Goal: Information Seeking & Learning: Learn about a topic

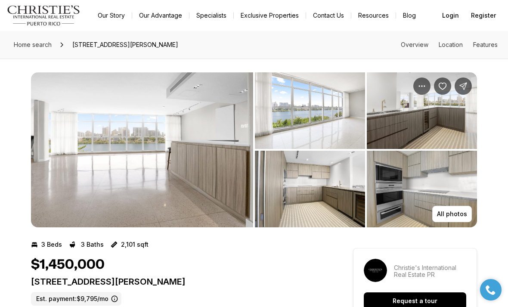
click at [210, 188] on img "View image gallery" at bounding box center [142, 149] width 222 height 155
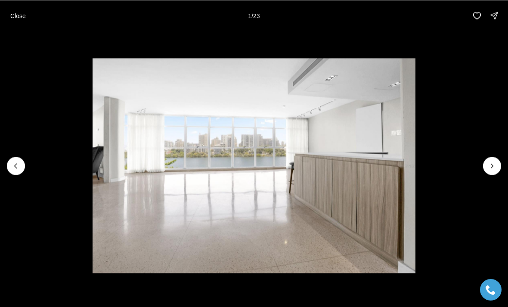
click at [415, 170] on img "1 of 23" at bounding box center [254, 165] width 322 height 215
click at [415, 157] on img "1 of 23" at bounding box center [254, 165] width 322 height 215
click at [496, 164] on icon "Next slide" at bounding box center [491, 165] width 9 height 9
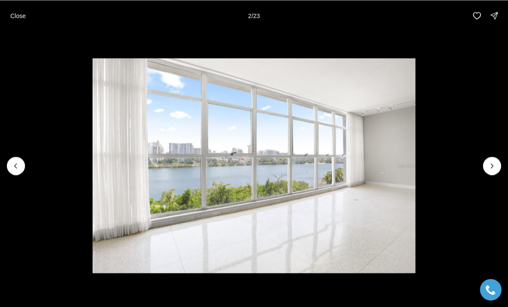
click at [496, 166] on icon "Next slide" at bounding box center [491, 165] width 9 height 9
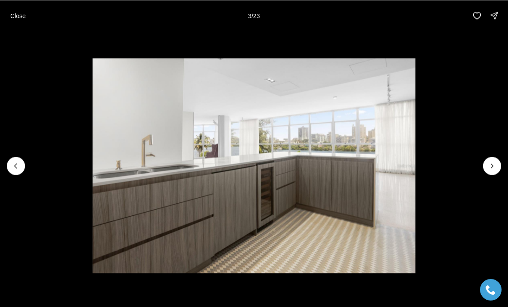
click at [487, 167] on icon "Next slide" at bounding box center [491, 165] width 9 height 9
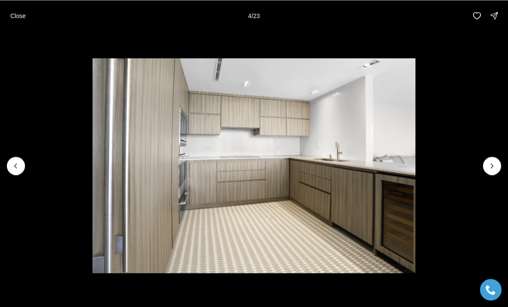
click at [415, 175] on img "4 of 23" at bounding box center [254, 165] width 322 height 215
click at [487, 165] on icon "Next slide" at bounding box center [491, 165] width 9 height 9
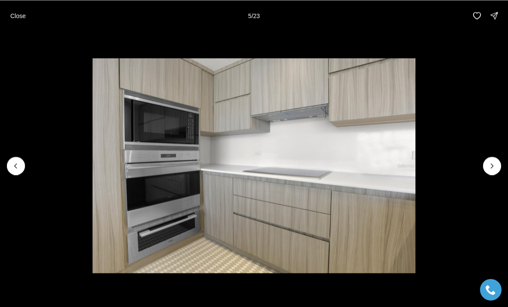
click at [490, 172] on button "Next slide" at bounding box center [492, 166] width 18 height 18
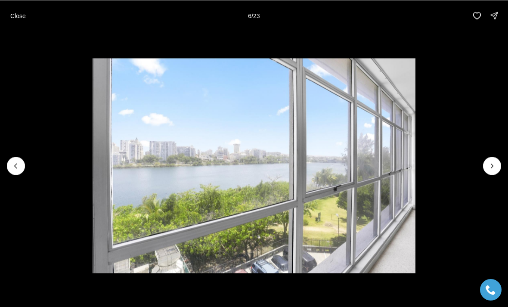
click at [491, 170] on icon "Next slide" at bounding box center [491, 165] width 9 height 9
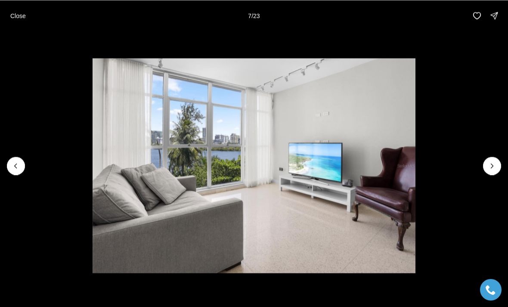
click at [415, 155] on img "7 of 23" at bounding box center [254, 165] width 322 height 215
click at [491, 162] on icon "Next slide" at bounding box center [491, 165] width 9 height 9
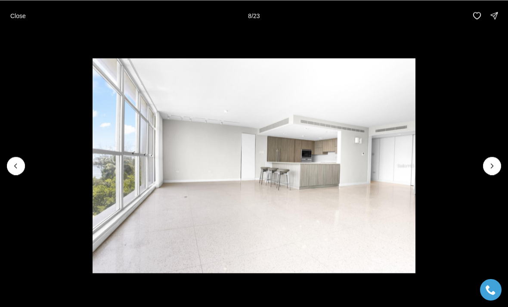
click at [491, 164] on icon "Next slide" at bounding box center [491, 165] width 9 height 9
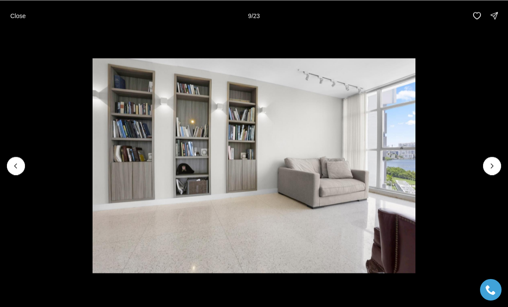
click at [492, 163] on icon "Next slide" at bounding box center [491, 165] width 9 height 9
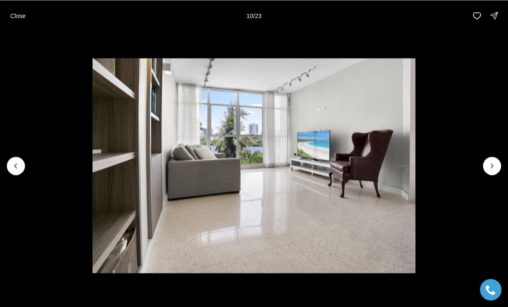
click at [490, 164] on icon "Next slide" at bounding box center [491, 165] width 9 height 9
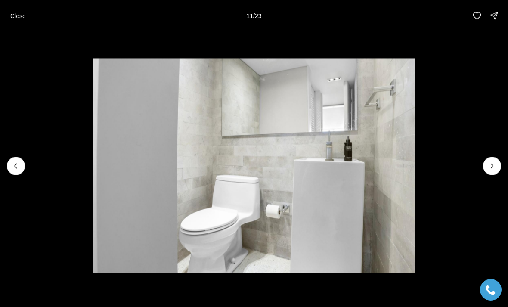
click at [491, 163] on icon "Next slide" at bounding box center [491, 165] width 9 height 9
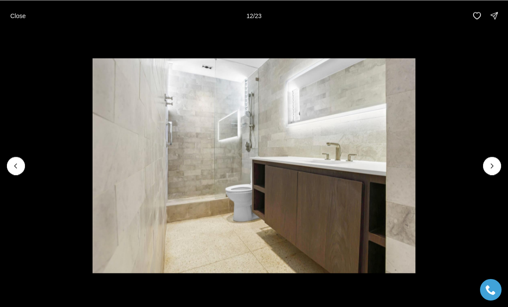
click at [488, 163] on icon "Next slide" at bounding box center [491, 165] width 9 height 9
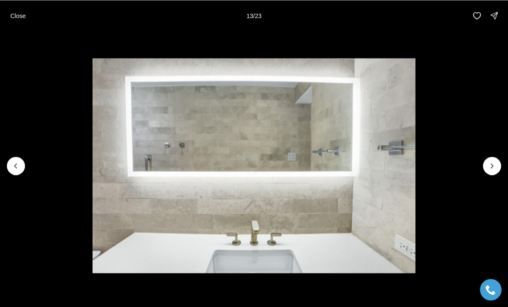
click at [487, 161] on icon "Next slide" at bounding box center [491, 165] width 9 height 9
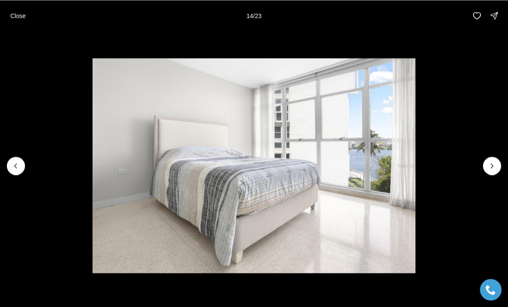
click at [489, 161] on icon "Next slide" at bounding box center [491, 165] width 9 height 9
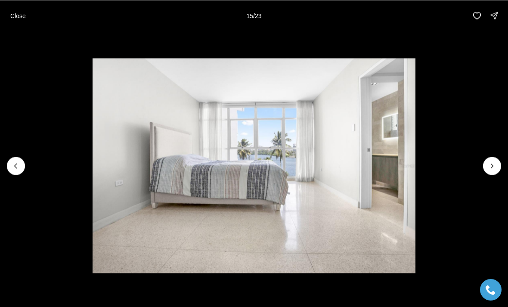
click at [487, 157] on button "Next slide" at bounding box center [492, 166] width 18 height 18
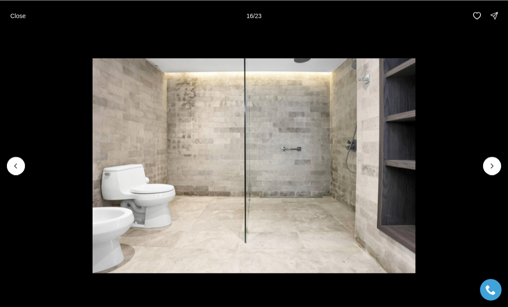
click at [490, 161] on icon "Next slide" at bounding box center [491, 165] width 9 height 9
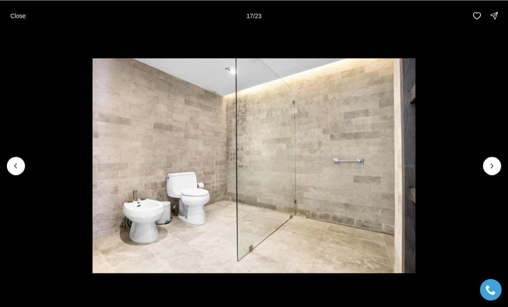
click at [415, 149] on img "17 of 23" at bounding box center [254, 165] width 322 height 215
click at [486, 167] on button "Next slide" at bounding box center [492, 166] width 18 height 18
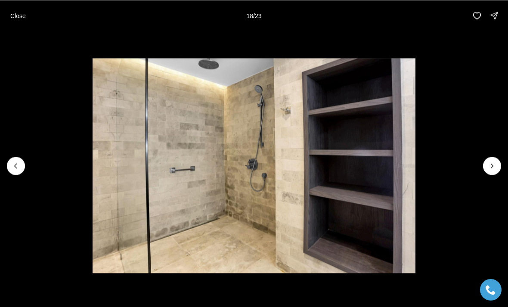
click at [488, 167] on icon "Next slide" at bounding box center [491, 165] width 9 height 9
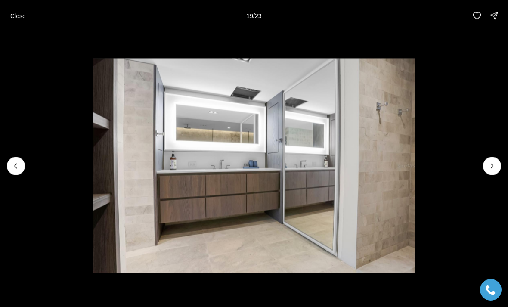
click at [490, 162] on icon "Next slide" at bounding box center [491, 165] width 9 height 9
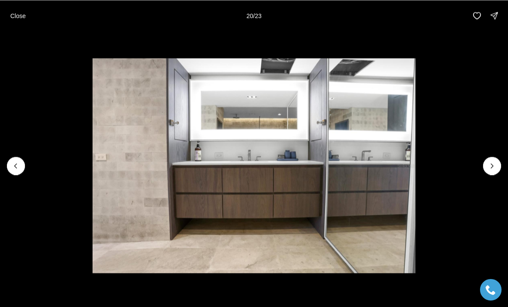
click at [490, 158] on button "Next slide" at bounding box center [492, 166] width 18 height 18
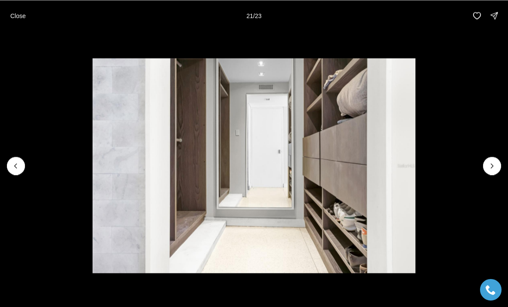
click at [490, 162] on icon "Next slide" at bounding box center [491, 165] width 9 height 9
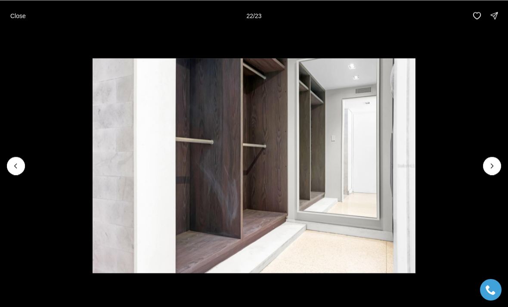
click at [487, 158] on button "Next slide" at bounding box center [492, 166] width 18 height 18
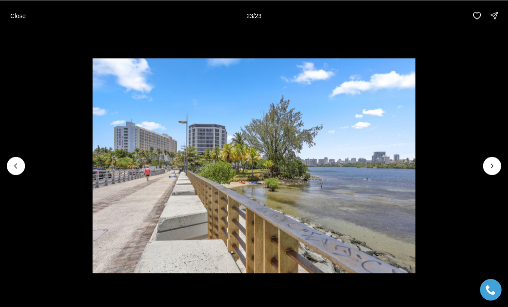
click at [415, 158] on img "23 of 23" at bounding box center [254, 165] width 322 height 215
click at [489, 167] on div at bounding box center [492, 166] width 18 height 18
click at [415, 163] on img "23 of 23" at bounding box center [254, 165] width 322 height 215
click at [24, 17] on p "Close" at bounding box center [17, 15] width 15 height 7
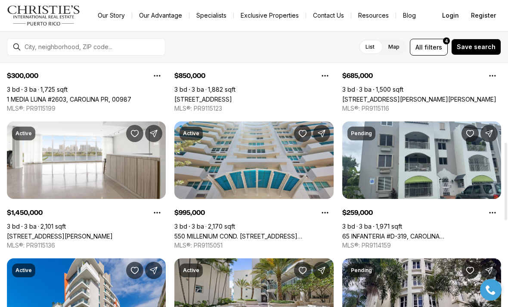
scroll to position [250, 0]
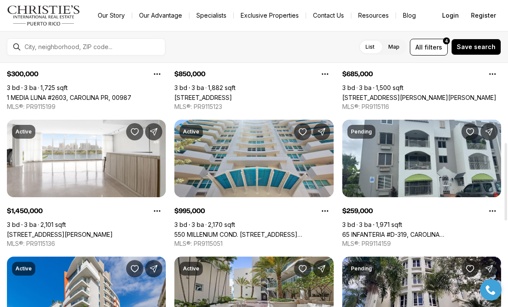
click at [136, 132] on icon "Save Property: 860 ASHFORD AVENUE #5C #1" at bounding box center [134, 131] width 9 height 9
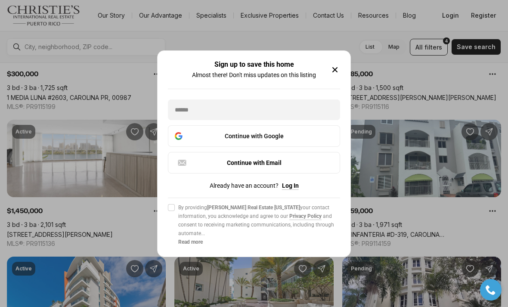
click at [336, 66] on icon "button" at bounding box center [335, 70] width 10 height 10
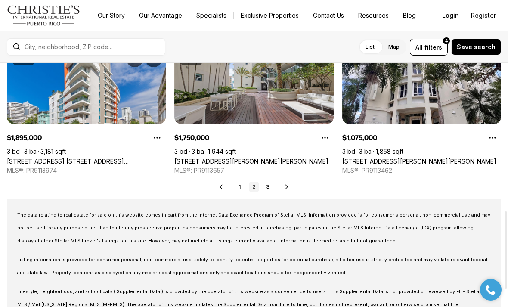
scroll to position [466, 0]
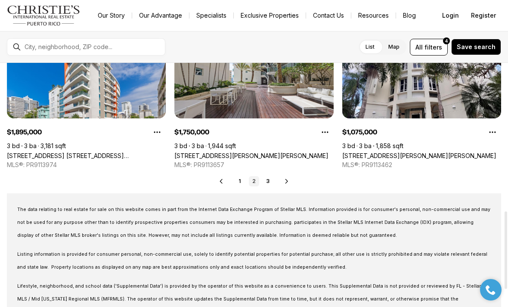
click at [289, 179] on icon at bounding box center [286, 181] width 7 height 7
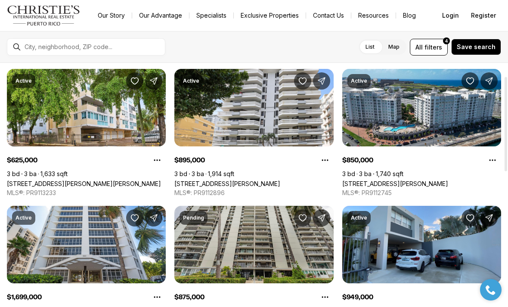
click at [435, 41] on button "All filters 4" at bounding box center [429, 47] width 38 height 17
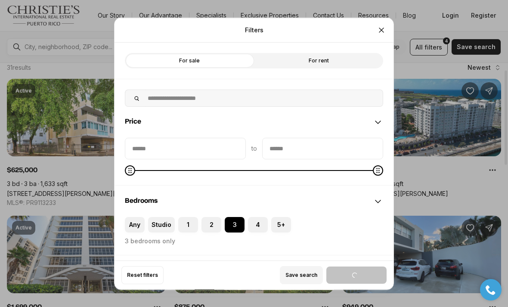
scroll to position [18, 0]
click at [132, 216] on button "Any" at bounding box center [129, 220] width 9 height 9
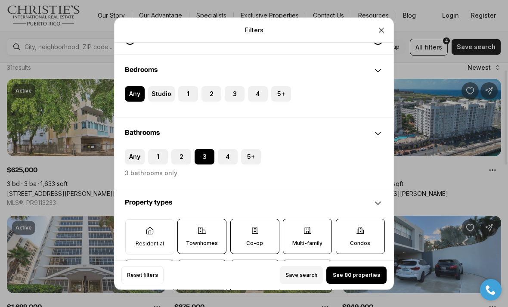
scroll to position [131, 0]
click at [141, 149] on label "Any" at bounding box center [135, 155] width 20 height 15
click at [133, 149] on button "Any" at bounding box center [129, 152] width 9 height 9
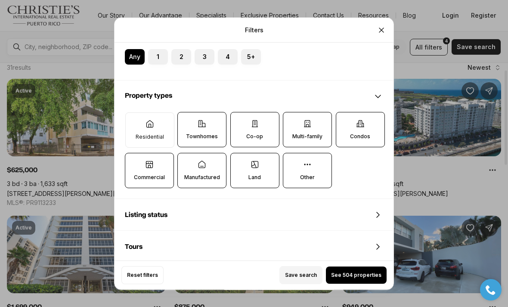
scroll to position [228, 0]
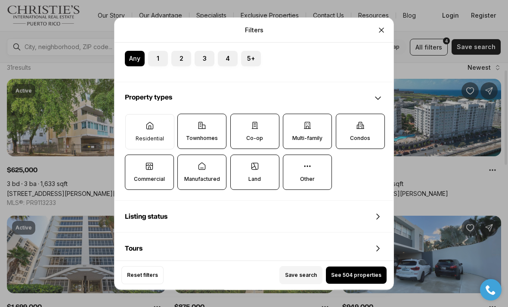
click at [146, 122] on icon at bounding box center [149, 125] width 6 height 7
click at [134, 114] on button "Residential" at bounding box center [130, 118] width 9 height 9
click at [385, 25] on icon "Close" at bounding box center [381, 29] width 9 height 9
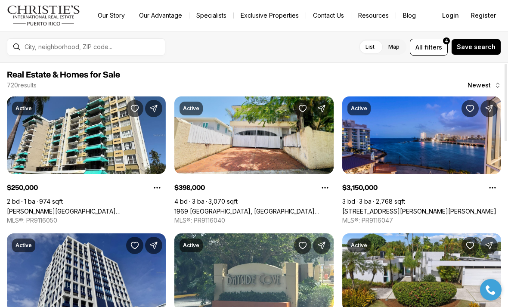
click at [438, 51] on span "filters" at bounding box center [433, 47] width 18 height 9
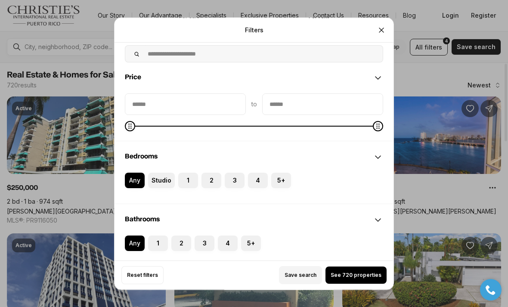
scroll to position [39, 0]
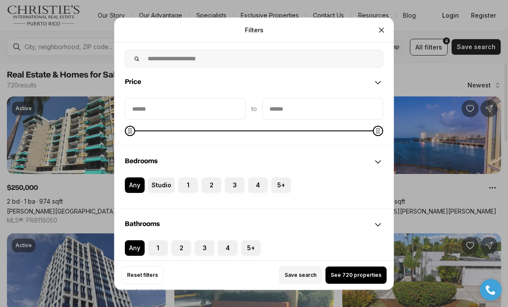
click at [379, 25] on icon "Close" at bounding box center [381, 29] width 9 height 9
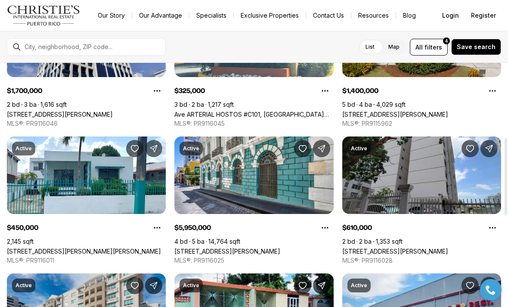
scroll to position [234, 0]
click at [280, 247] on link "152 TETUAN ST, SAN JUAN PR, 00901" at bounding box center [227, 250] width 106 height 7
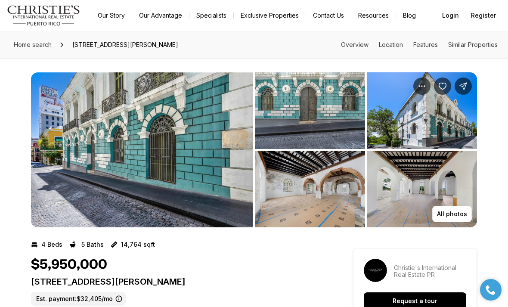
click at [210, 180] on img "View image gallery" at bounding box center [142, 149] width 222 height 155
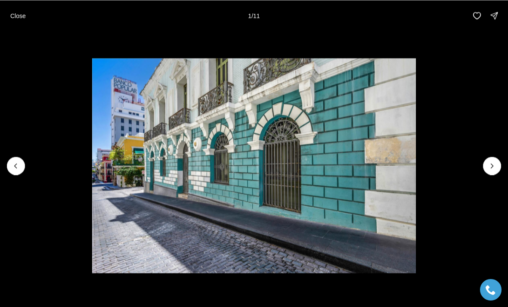
click at [488, 166] on icon "Next slide" at bounding box center [491, 165] width 9 height 9
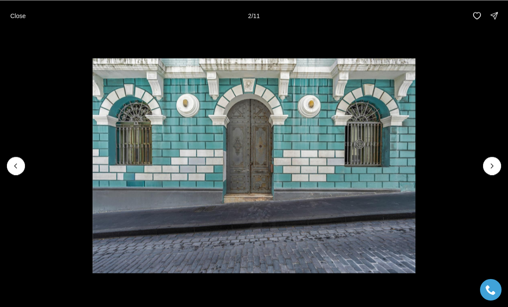
click at [491, 162] on icon "Next slide" at bounding box center [491, 165] width 9 height 9
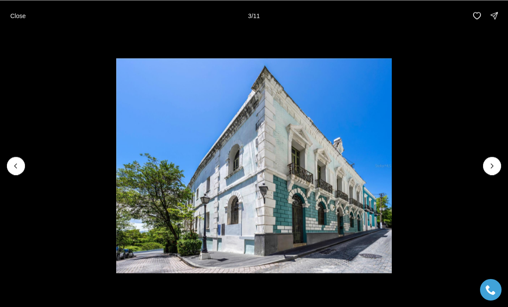
click at [496, 168] on icon "Next slide" at bounding box center [491, 165] width 9 height 9
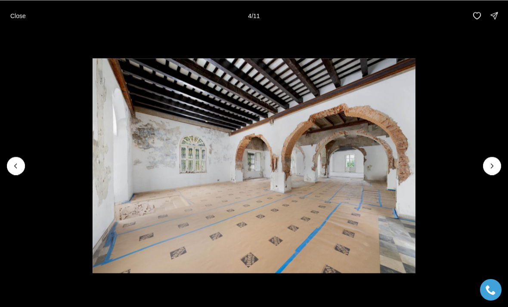
click at [492, 167] on icon "Next slide" at bounding box center [491, 165] width 9 height 9
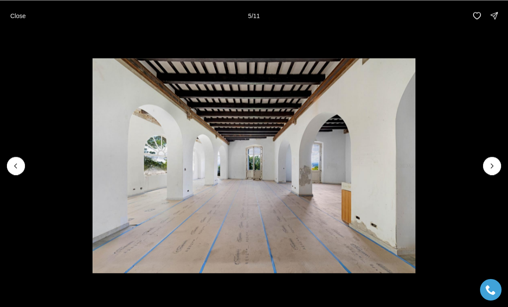
click at [489, 167] on icon "Next slide" at bounding box center [491, 165] width 9 height 9
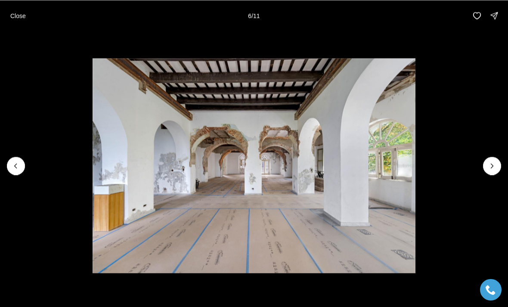
click at [489, 169] on icon "Next slide" at bounding box center [491, 165] width 9 height 9
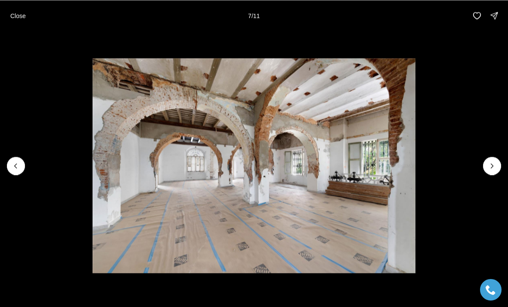
click at [493, 161] on icon "Next slide" at bounding box center [491, 165] width 9 height 9
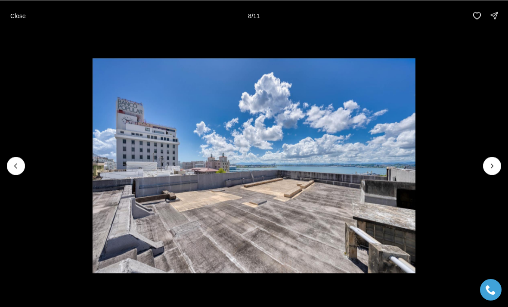
click at [492, 170] on icon "Next slide" at bounding box center [491, 165] width 9 height 9
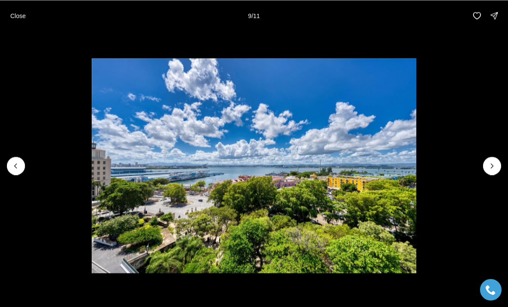
click at [490, 166] on icon "Next slide" at bounding box center [491, 165] width 9 height 9
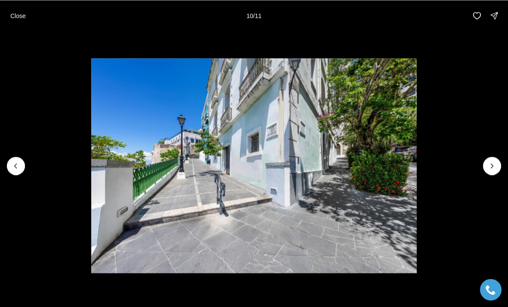
click at [485, 167] on button "Next slide" at bounding box center [492, 166] width 18 height 18
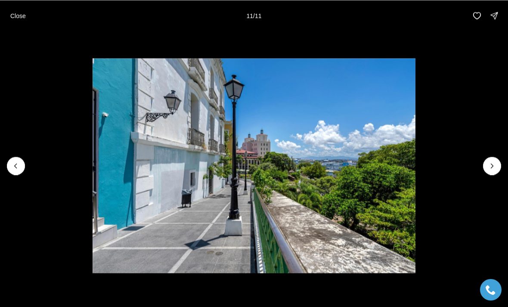
click at [415, 167] on img "11 of 11" at bounding box center [254, 165] width 322 height 215
click at [489, 166] on div at bounding box center [492, 166] width 18 height 18
click at [493, 165] on div at bounding box center [492, 166] width 18 height 18
click at [19, 15] on p "Close" at bounding box center [17, 15] width 15 height 7
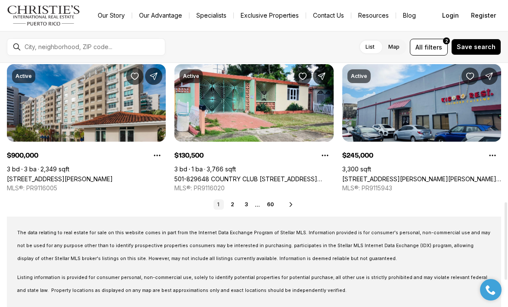
scroll to position [444, 0]
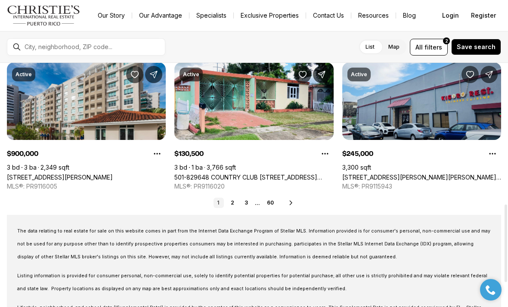
click at [228, 199] on link "2" at bounding box center [232, 202] width 10 height 10
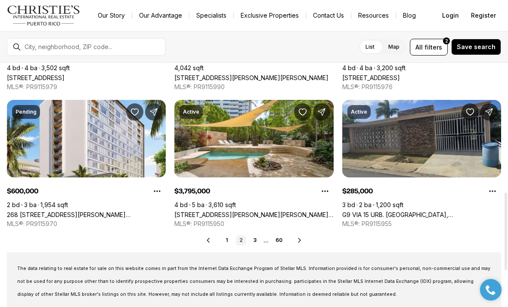
scroll to position [407, 0]
click at [255, 239] on link "3" at bounding box center [255, 240] width 10 height 10
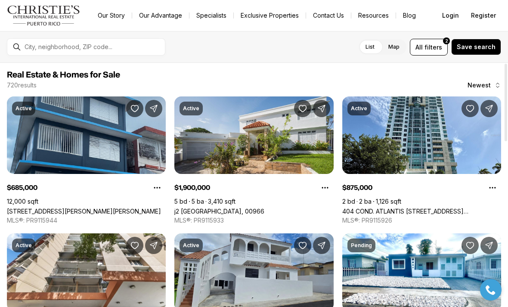
click at [264, 207] on link "j2 [GEOGRAPHIC_DATA], 00966" at bounding box center [219, 210] width 90 height 7
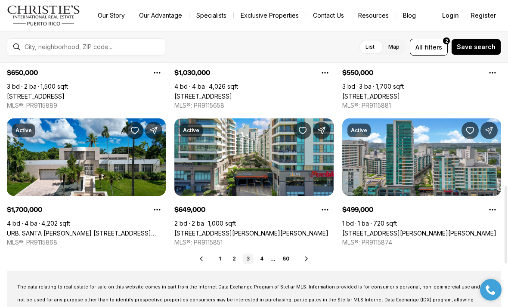
scroll to position [390, 0]
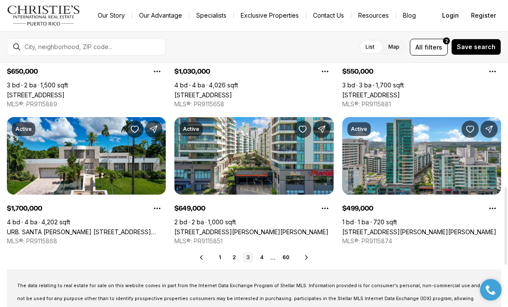
click at [114, 228] on link "URB. SANTA [PERSON_NAME] [STREET_ADDRESS][PERSON_NAME]" at bounding box center [86, 231] width 159 height 7
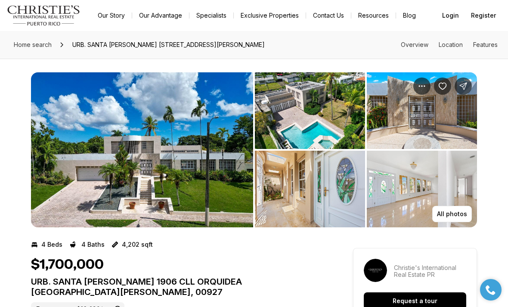
click at [170, 177] on img "View image gallery" at bounding box center [142, 149] width 222 height 155
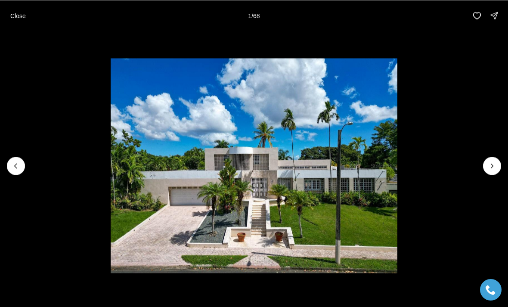
click at [488, 161] on icon "Next slide" at bounding box center [491, 165] width 9 height 9
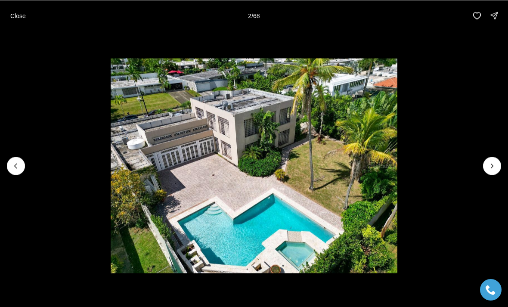
click at [490, 171] on button "Next slide" at bounding box center [492, 166] width 18 height 18
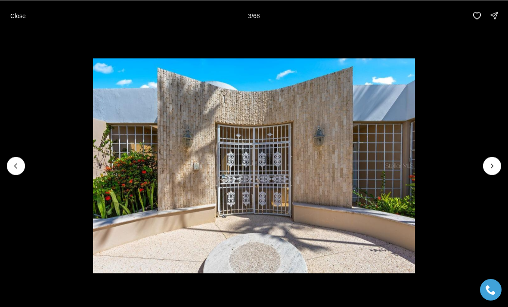
click at [493, 165] on icon "Next slide" at bounding box center [491, 165] width 9 height 9
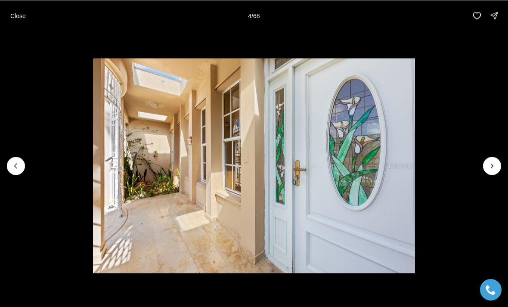
click at [495, 167] on icon "Next slide" at bounding box center [491, 165] width 9 height 9
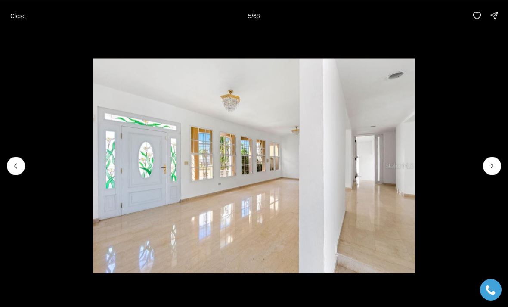
click at [491, 166] on icon "Next slide" at bounding box center [491, 165] width 9 height 9
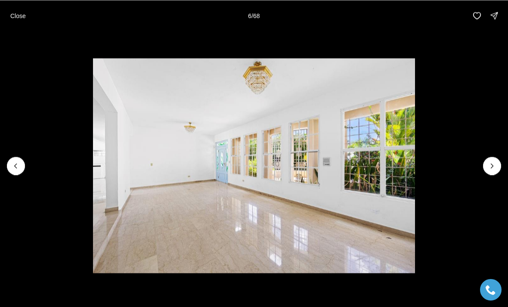
click at [494, 164] on icon "Next slide" at bounding box center [491, 165] width 9 height 9
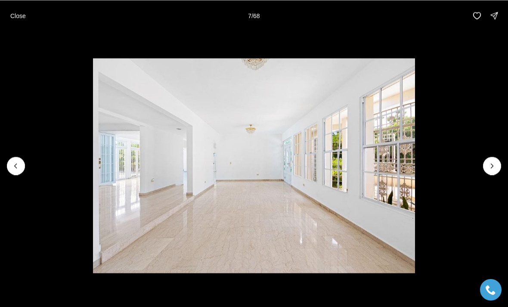
click at [487, 168] on icon "Next slide" at bounding box center [491, 165] width 9 height 9
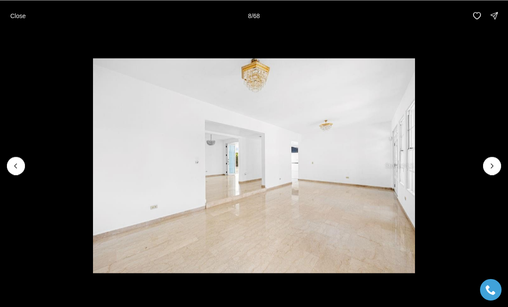
click at [491, 170] on icon "Next slide" at bounding box center [491, 165] width 9 height 9
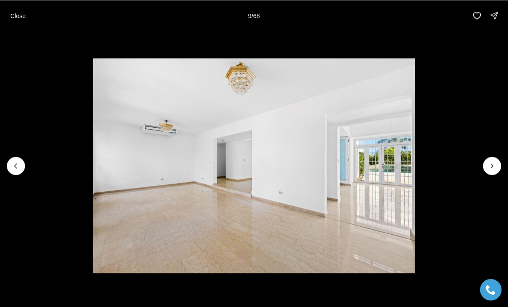
click at [490, 167] on icon "Next slide" at bounding box center [491, 165] width 9 height 9
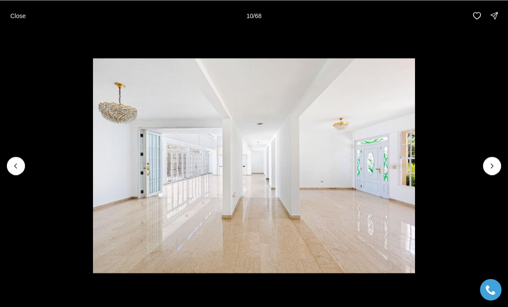
click at [486, 164] on button "Next slide" at bounding box center [492, 166] width 18 height 18
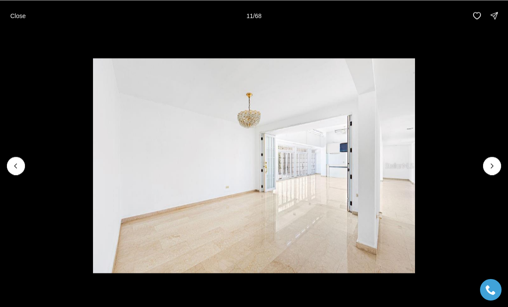
click at [488, 167] on icon "Next slide" at bounding box center [491, 165] width 9 height 9
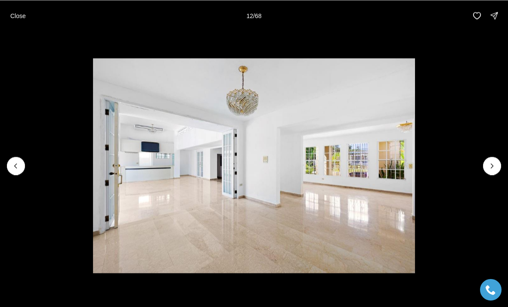
click at [485, 165] on button "Next slide" at bounding box center [492, 166] width 18 height 18
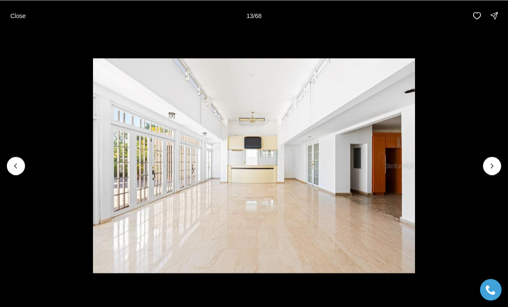
click at [487, 170] on button "Next slide" at bounding box center [492, 166] width 18 height 18
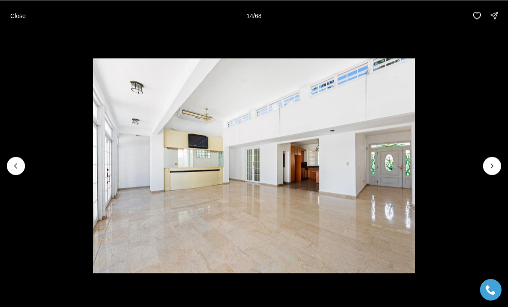
click at [415, 179] on img "14 of 68" at bounding box center [254, 165] width 322 height 215
click at [493, 159] on button "Next slide" at bounding box center [492, 166] width 18 height 18
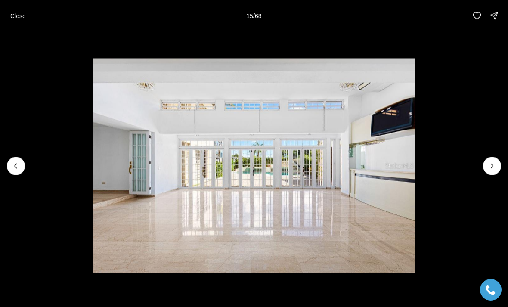
click at [488, 157] on button "Next slide" at bounding box center [492, 166] width 18 height 18
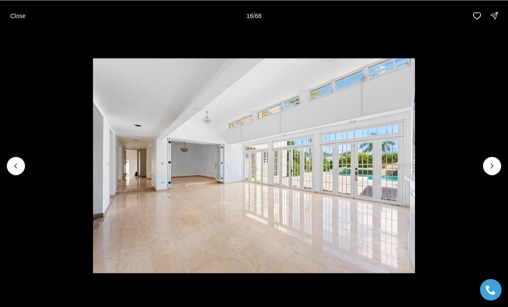
click at [488, 155] on li "16 of 68" at bounding box center [254, 165] width 508 height 269
click at [495, 168] on icon "Next slide" at bounding box center [491, 165] width 9 height 9
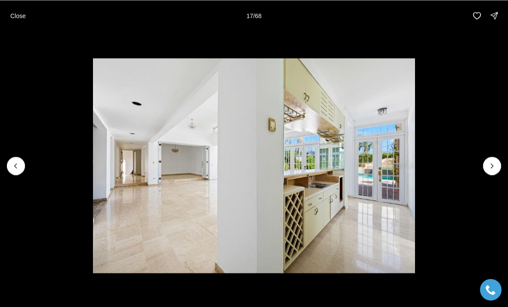
click at [489, 164] on icon "Next slide" at bounding box center [491, 165] width 9 height 9
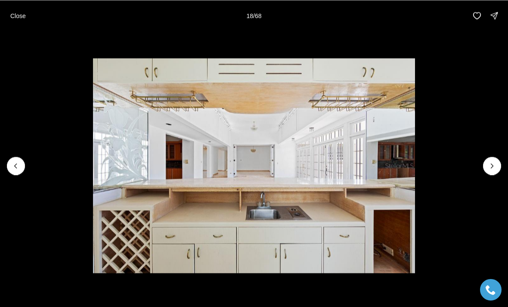
click at [485, 165] on button "Next slide" at bounding box center [492, 166] width 18 height 18
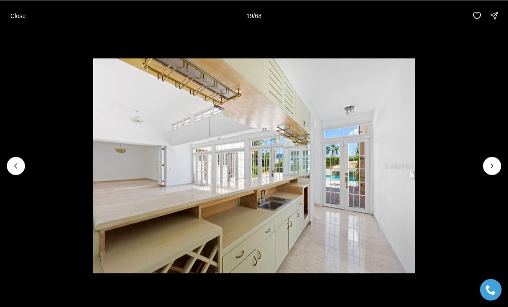
click at [487, 168] on icon "Next slide" at bounding box center [491, 165] width 9 height 9
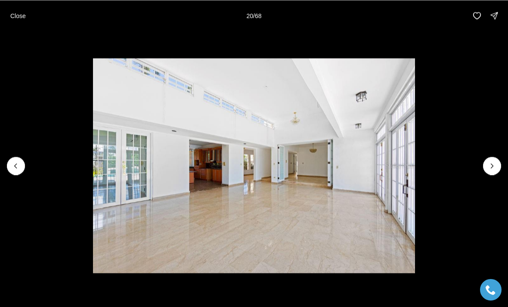
click at [485, 158] on li "20 of 68" at bounding box center [254, 165] width 508 height 269
click at [488, 168] on icon "Next slide" at bounding box center [491, 165] width 9 height 9
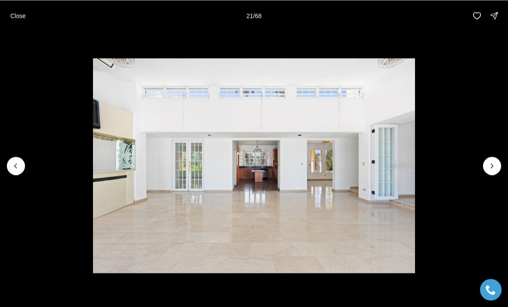
click at [486, 157] on li "21 of 68" at bounding box center [254, 165] width 508 height 269
click at [489, 156] on li "21 of 68" at bounding box center [254, 165] width 508 height 269
click at [489, 165] on icon "Next slide" at bounding box center [491, 165] width 9 height 9
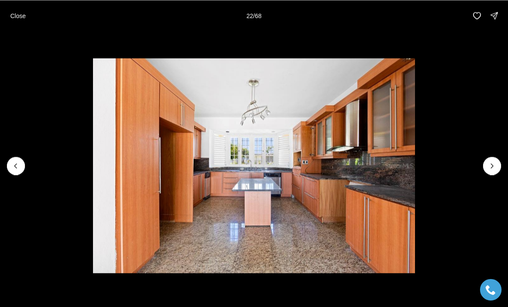
click at [12, 168] on icon "Previous slide" at bounding box center [16, 165] width 9 height 9
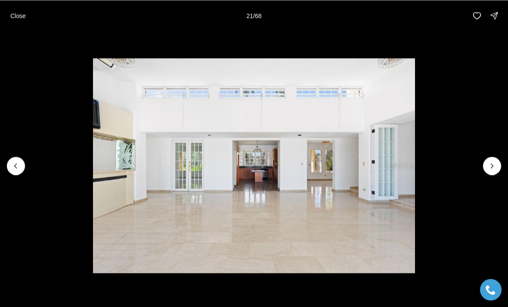
click at [490, 162] on icon "Next slide" at bounding box center [491, 165] width 9 height 9
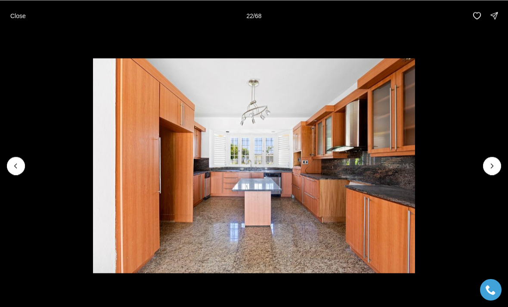
click at [493, 156] on li "22 of 68" at bounding box center [254, 165] width 508 height 269
click at [491, 154] on li "22 of 68" at bounding box center [254, 165] width 508 height 269
click at [490, 163] on icon "Next slide" at bounding box center [491, 165] width 9 height 9
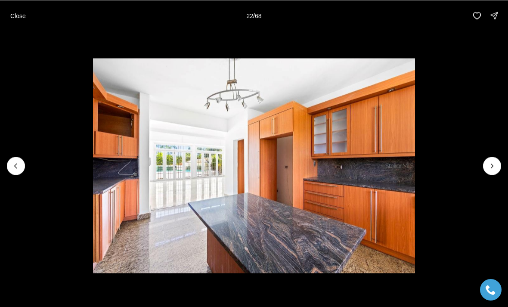
click at [490, 163] on icon "Next slide" at bounding box center [491, 165] width 9 height 9
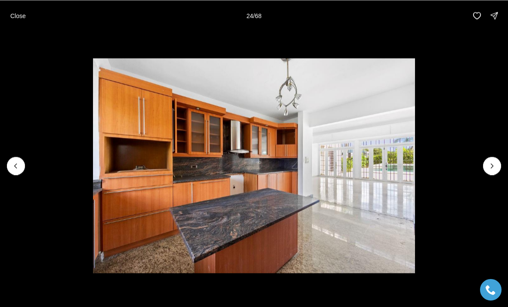
click at [487, 163] on icon "Next slide" at bounding box center [491, 165] width 9 height 9
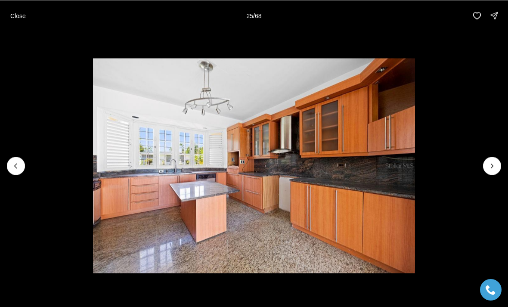
click at [485, 164] on button "Next slide" at bounding box center [492, 166] width 18 height 18
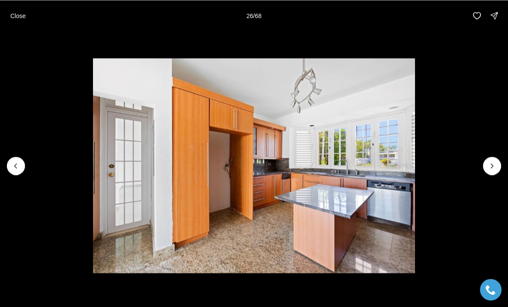
click at [488, 170] on icon "Next slide" at bounding box center [491, 165] width 9 height 9
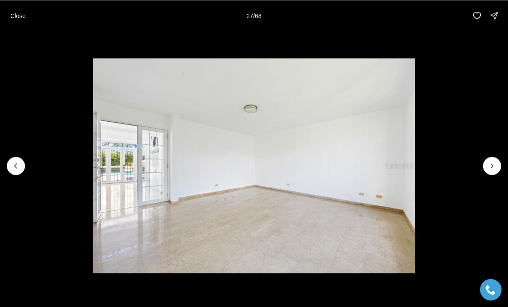
click at [488, 170] on icon "Next slide" at bounding box center [491, 165] width 9 height 9
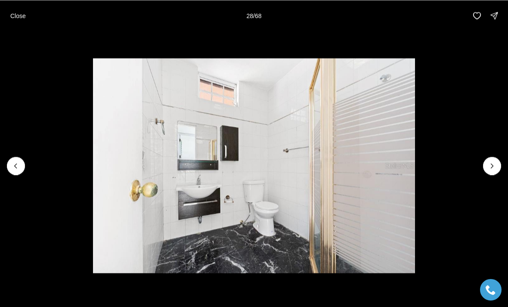
click at [491, 159] on button "Next slide" at bounding box center [492, 166] width 18 height 18
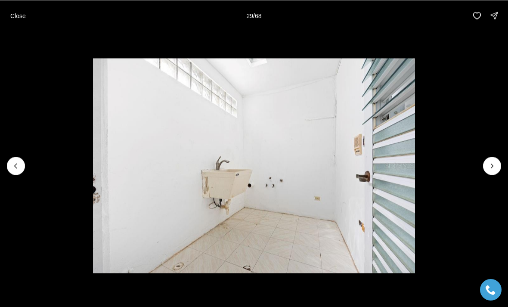
click at [490, 162] on icon "Next slide" at bounding box center [491, 165] width 9 height 9
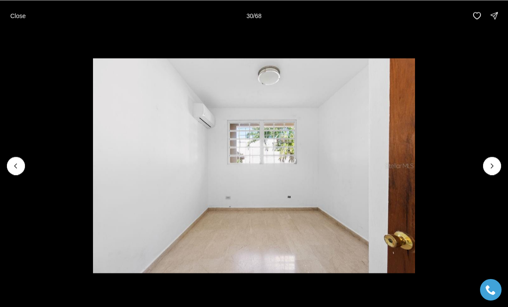
click at [492, 159] on button "Next slide" at bounding box center [492, 166] width 18 height 18
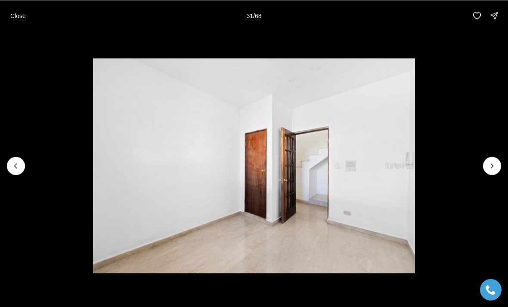
click at [494, 161] on icon "Next slide" at bounding box center [491, 165] width 9 height 9
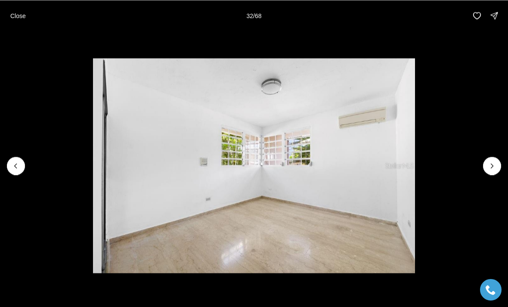
click at [494, 162] on icon "Next slide" at bounding box center [491, 165] width 9 height 9
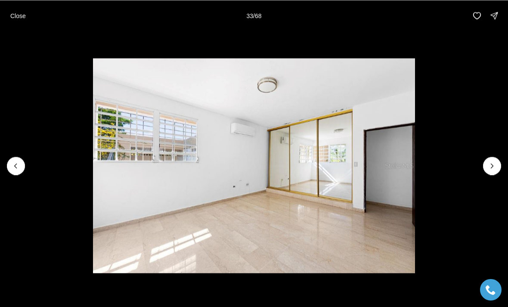
click at [502, 162] on li "33 of 68" at bounding box center [254, 165] width 508 height 269
click at [490, 159] on button "Next slide" at bounding box center [492, 166] width 18 height 18
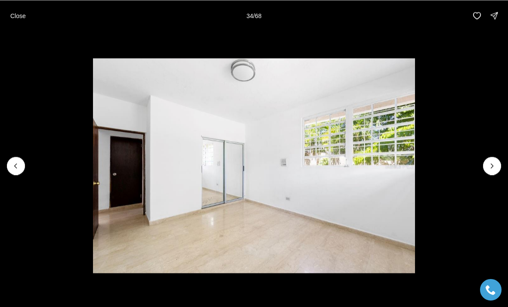
click at [491, 157] on button "Next slide" at bounding box center [492, 166] width 18 height 18
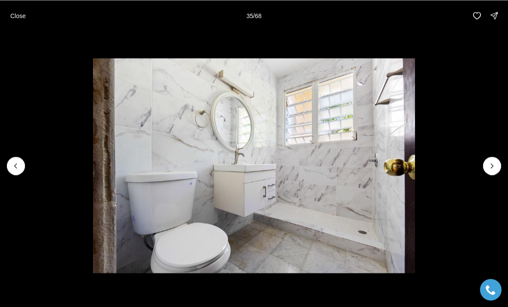
click at [488, 167] on icon "Next slide" at bounding box center [491, 165] width 9 height 9
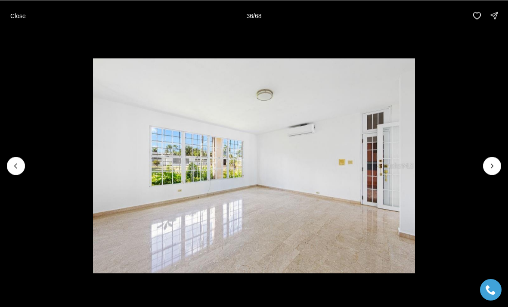
click at [486, 171] on button "Next slide" at bounding box center [492, 166] width 18 height 18
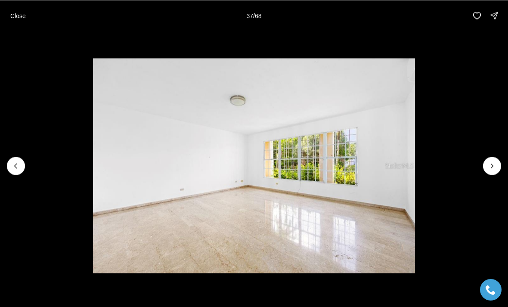
click at [487, 169] on icon "Next slide" at bounding box center [491, 165] width 9 height 9
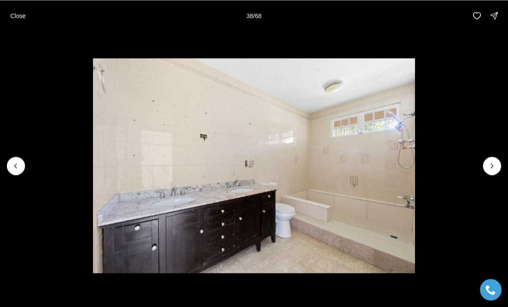
click at [487, 167] on icon "Next slide" at bounding box center [491, 165] width 9 height 9
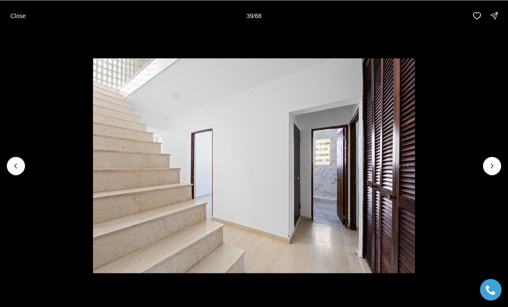
click at [488, 168] on icon "Next slide" at bounding box center [491, 165] width 9 height 9
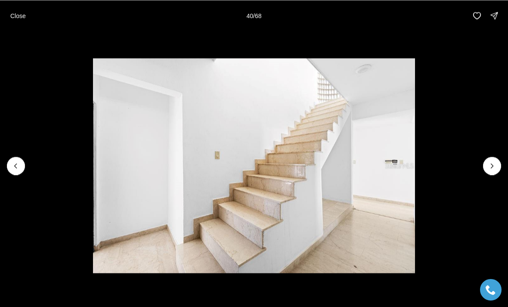
click at [488, 163] on icon "Next slide" at bounding box center [491, 165] width 9 height 9
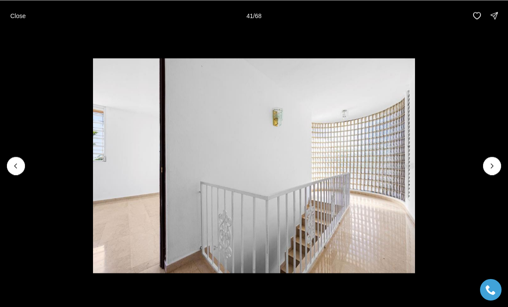
click at [488, 163] on icon "Next slide" at bounding box center [491, 165] width 9 height 9
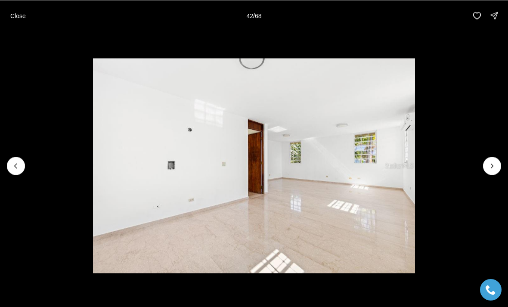
click at [488, 164] on icon "Next slide" at bounding box center [491, 165] width 9 height 9
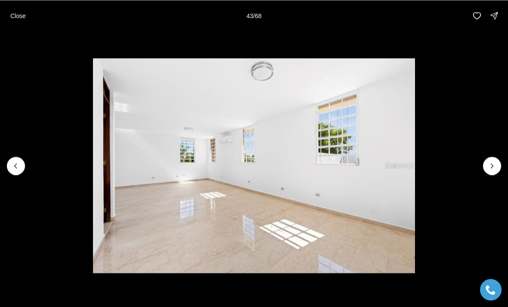
click at [485, 158] on li "43 of 68" at bounding box center [254, 165] width 508 height 269
click at [489, 164] on icon "Next slide" at bounding box center [491, 165] width 9 height 9
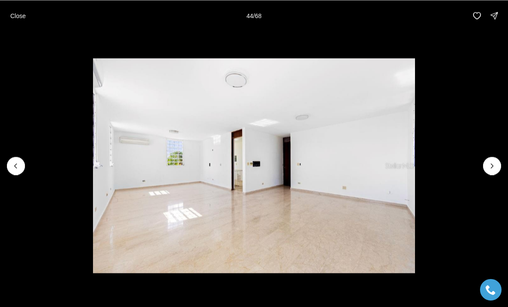
click at [491, 162] on icon "Next slide" at bounding box center [491, 165] width 9 height 9
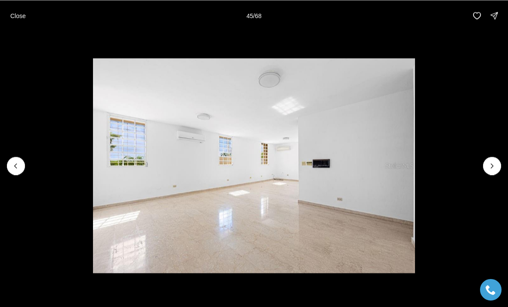
click at [492, 164] on icon "Next slide" at bounding box center [491, 165] width 9 height 9
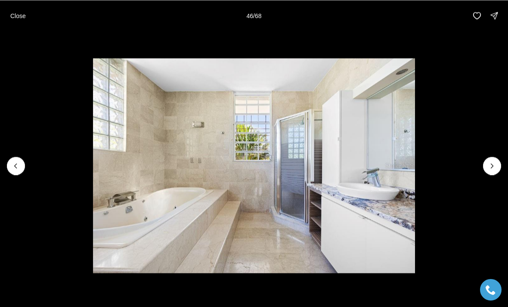
click at [492, 164] on icon "Next slide" at bounding box center [492, 165] width 2 height 4
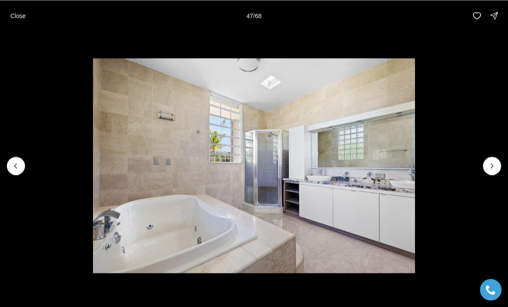
click at [493, 164] on icon "Next slide" at bounding box center [491, 165] width 9 height 9
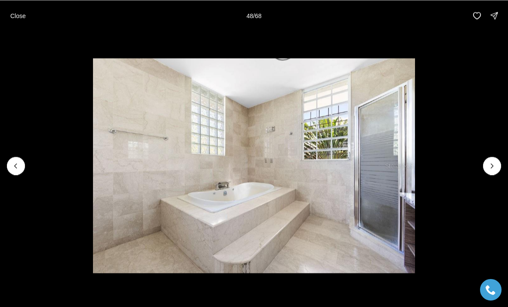
click at [492, 166] on icon "Next slide" at bounding box center [491, 165] width 9 height 9
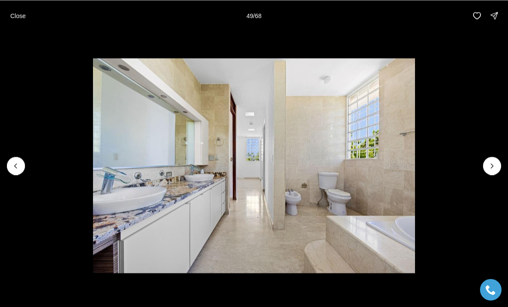
click at [495, 161] on icon "Next slide" at bounding box center [491, 165] width 9 height 9
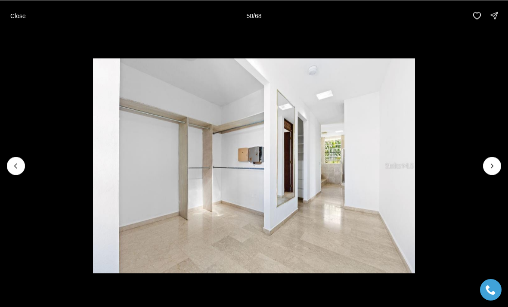
click at [495, 162] on icon "Next slide" at bounding box center [491, 165] width 9 height 9
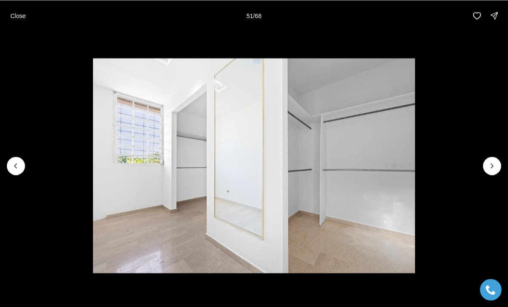
click at [495, 160] on button "Next slide" at bounding box center [492, 166] width 18 height 18
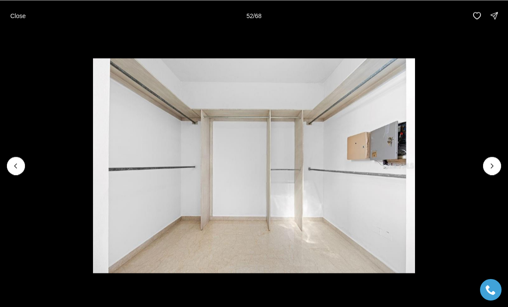
click at [493, 157] on button "Next slide" at bounding box center [492, 166] width 18 height 18
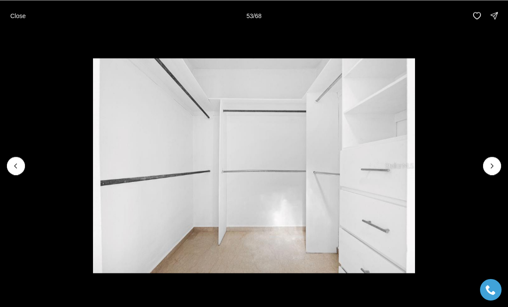
click at [494, 157] on button "Next slide" at bounding box center [492, 166] width 18 height 18
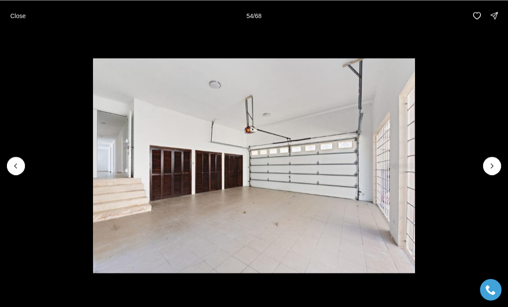
click at [494, 164] on icon "Next slide" at bounding box center [491, 165] width 9 height 9
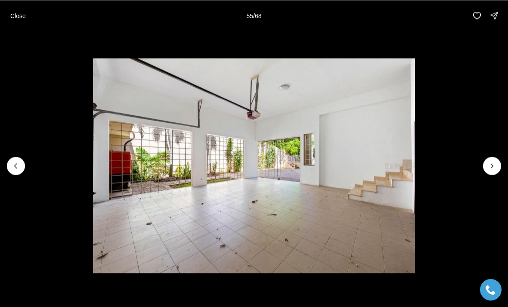
click at [492, 157] on button "Next slide" at bounding box center [492, 166] width 18 height 18
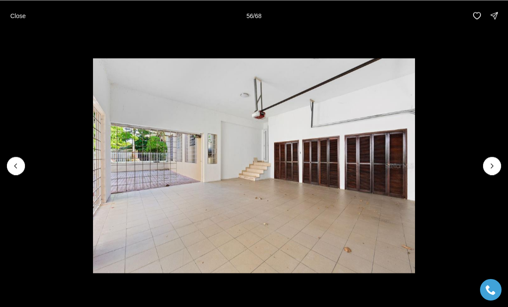
click at [489, 151] on li "56 of 68" at bounding box center [254, 165] width 508 height 269
click at [493, 165] on icon "Next slide" at bounding box center [491, 165] width 9 height 9
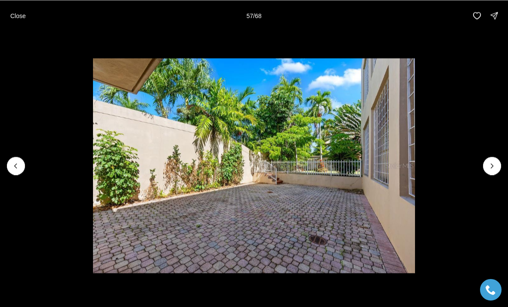
click at [495, 169] on icon "Next slide" at bounding box center [491, 165] width 9 height 9
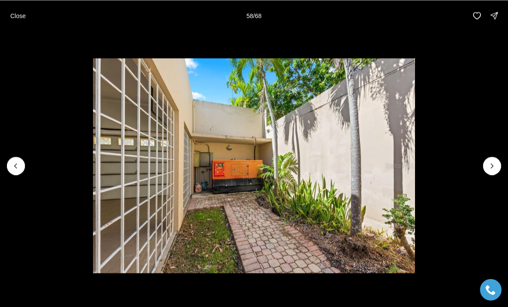
click at [495, 164] on icon "Next slide" at bounding box center [491, 165] width 9 height 9
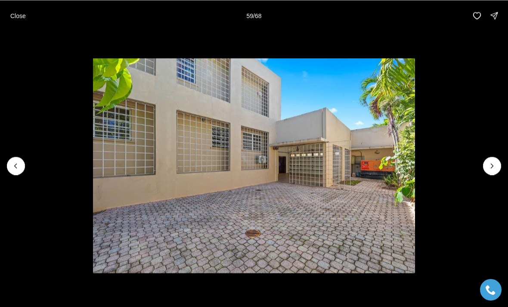
click at [495, 162] on icon "Next slide" at bounding box center [491, 165] width 9 height 9
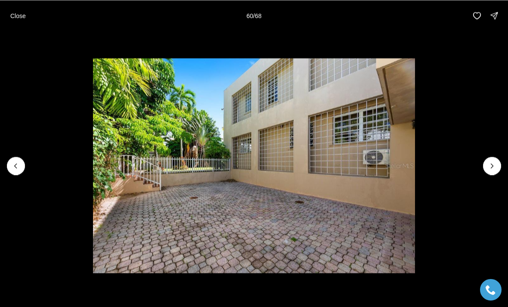
click at [495, 163] on icon "Next slide" at bounding box center [491, 165] width 9 height 9
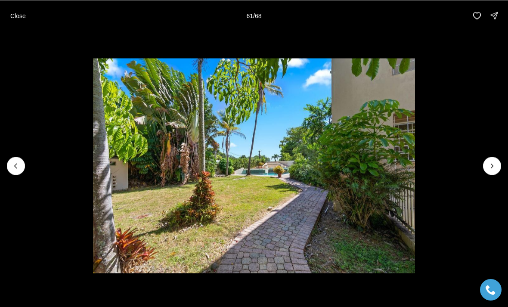
click at [493, 155] on li "61 of 68" at bounding box center [254, 165] width 508 height 269
click at [491, 156] on li "61 of 68" at bounding box center [254, 165] width 508 height 269
click at [491, 169] on icon "Next slide" at bounding box center [491, 165] width 9 height 9
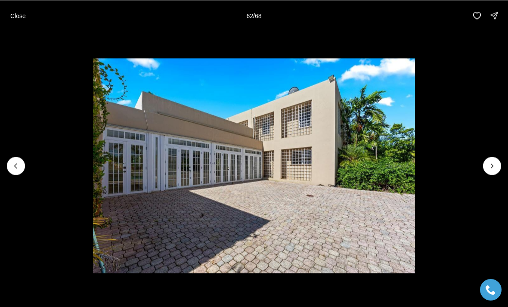
click at [492, 164] on icon "Next slide" at bounding box center [491, 165] width 9 height 9
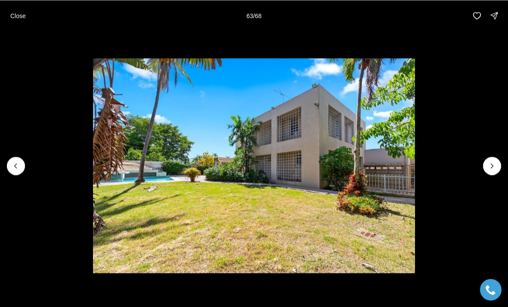
click at [493, 166] on icon "Next slide" at bounding box center [491, 165] width 9 height 9
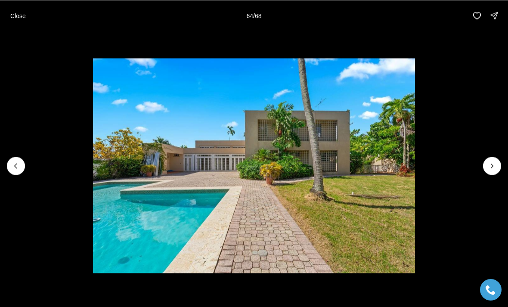
click at [491, 164] on icon "Next slide" at bounding box center [492, 165] width 2 height 4
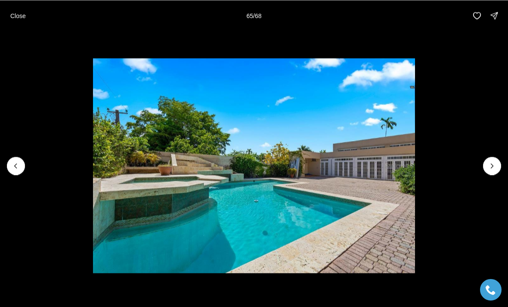
click at [492, 168] on icon "Next slide" at bounding box center [491, 165] width 9 height 9
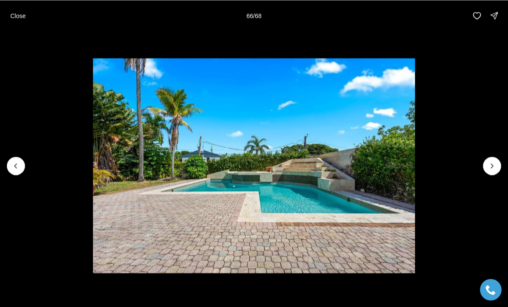
click at [493, 161] on icon "Next slide" at bounding box center [491, 165] width 9 height 9
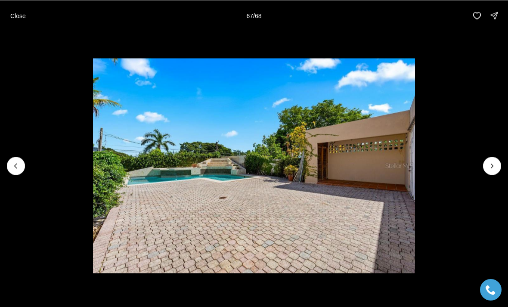
click at [491, 156] on li "67 of 68" at bounding box center [254, 165] width 508 height 269
click at [488, 166] on icon "Next slide" at bounding box center [491, 165] width 9 height 9
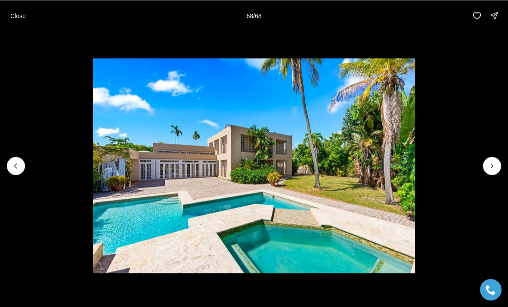
click at [490, 170] on div at bounding box center [492, 166] width 18 height 18
click at [485, 157] on li "68 of 68" at bounding box center [254, 165] width 508 height 269
click at [14, 19] on p "Close" at bounding box center [17, 15] width 15 height 7
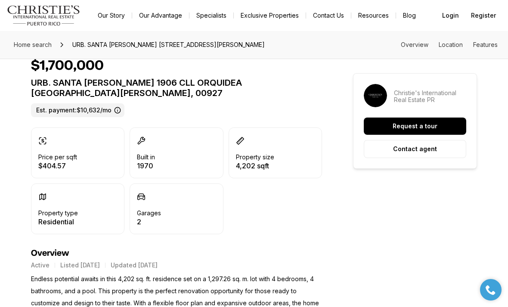
scroll to position [188, 0]
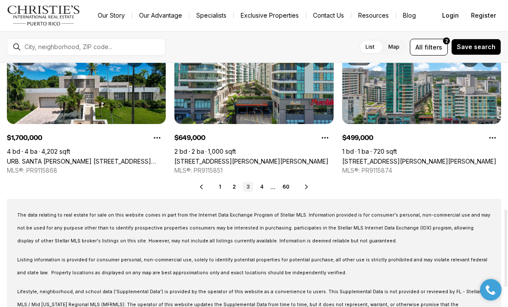
scroll to position [460, 0]
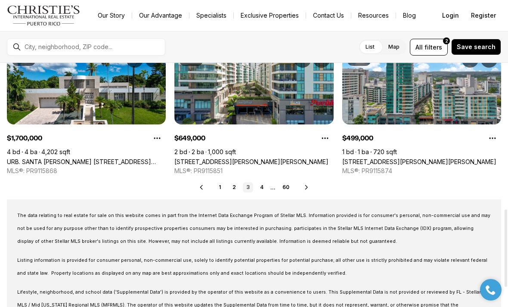
click at [266, 185] on link "4" at bounding box center [261, 187] width 10 height 10
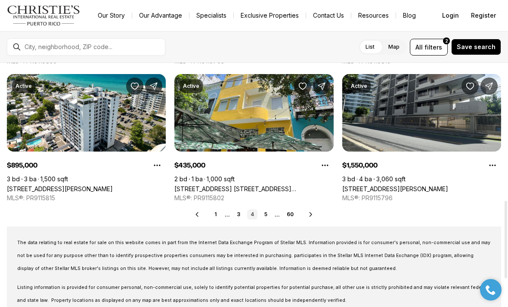
scroll to position [434, 0]
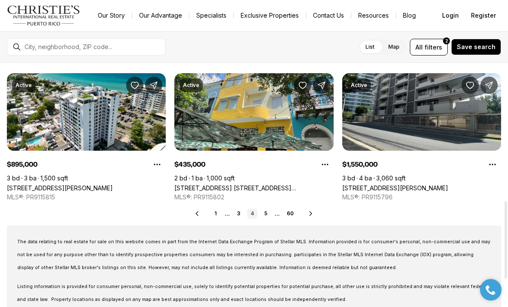
click at [271, 210] on link "5" at bounding box center [266, 213] width 10 height 10
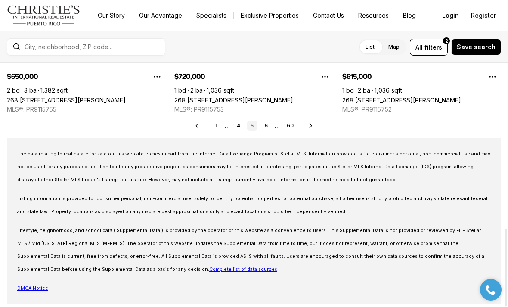
scroll to position [521, 0]
click at [76, 145] on div "The data relating to real estate for sale on this website comes in part from th…" at bounding box center [254, 221] width 494 height 166
